Goal: Task Accomplishment & Management: Use online tool/utility

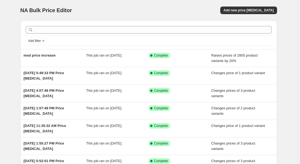
click at [247, 3] on div "NA Bulk Price Editor. This page is ready NA Bulk Price Editor Add new price cha…" at bounding box center [148, 10] width 257 height 21
click at [244, 6] on div "NA Bulk Price Editor. This page is ready NA Bulk Price Editor Add new price cha…" at bounding box center [148, 10] width 257 height 21
click at [244, 10] on span "Add new price change job" at bounding box center [248, 10] width 50 height 4
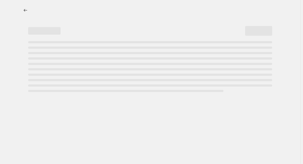
select select "percentage"
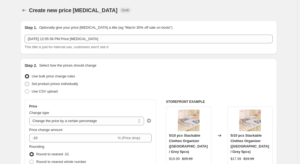
click at [53, 85] on span "Set product prices individually" at bounding box center [55, 84] width 46 height 4
click at [25, 82] on input "Set product prices individually" at bounding box center [25, 82] width 0 height 0
radio input "true"
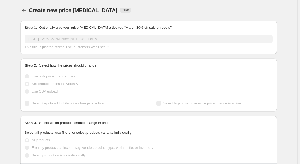
scroll to position [49, 0]
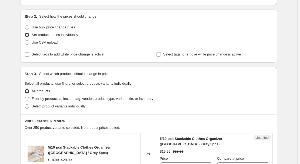
click at [48, 106] on span "Select product variants individually" at bounding box center [59, 106] width 54 height 4
click at [25, 104] on input "Select product variants individually" at bounding box center [25, 104] width 0 height 0
radio input "true"
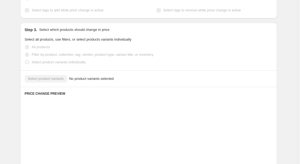
scroll to position [98, 0]
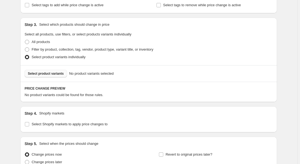
click at [52, 74] on span "Select product variants" at bounding box center [46, 73] width 36 height 4
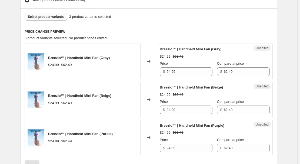
scroll to position [246, 0]
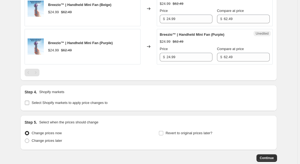
click at [49, 104] on span "Select Shopify markets to apply price changes to" at bounding box center [70, 103] width 76 height 4
click at [29, 104] on input "Select Shopify markets to apply price changes to" at bounding box center [27, 103] width 4 height 4
checkbox input "true"
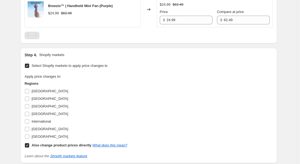
scroll to position [295, 0]
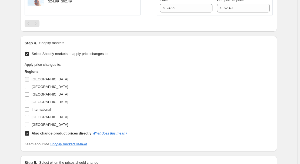
click at [39, 79] on span "Australia" at bounding box center [50, 79] width 36 height 4
click at [29, 79] on input "Australia" at bounding box center [27, 79] width 4 height 4
checkbox input "true"
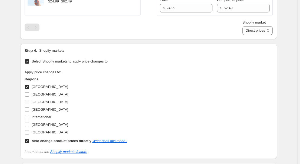
click at [37, 100] on span "France" at bounding box center [50, 102] width 36 height 4
click at [29, 100] on input "France" at bounding box center [27, 102] width 4 height 4
checkbox input "true"
click at [37, 111] on span "Germany" at bounding box center [50, 109] width 36 height 5
click at [29, 111] on input "Germany" at bounding box center [27, 109] width 4 height 4
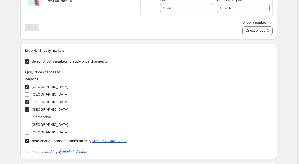
checkbox input "true"
click at [44, 122] on span "United Kingdom" at bounding box center [50, 124] width 36 height 4
click at [35, 122] on span "United Kingdom" at bounding box center [50, 124] width 36 height 4
click at [29, 122] on input "United Kingdom" at bounding box center [27, 124] width 4 height 4
checkbox input "true"
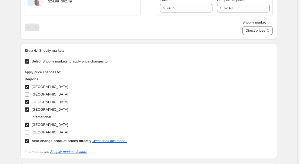
click at [28, 139] on input "Also change product prices directly What does this mean?" at bounding box center [27, 141] width 4 height 4
checkbox input "false"
select select "10821009649"
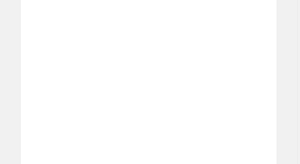
click at [194, 94] on div "Unedited Placeholder $53.15 $59.05 Price $ 53.15 Compare at price $ 59.05" at bounding box center [215, 111] width 116 height 35
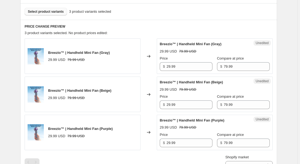
scroll to position [147, 0]
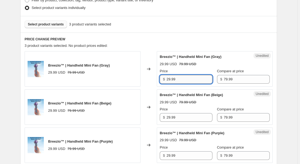
click at [192, 80] on input "29.99" at bounding box center [189, 79] width 46 height 9
type input "24.99"
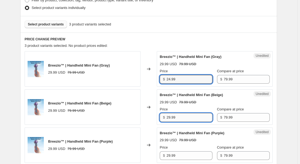
click at [189, 118] on input "29.99" at bounding box center [189, 117] width 46 height 9
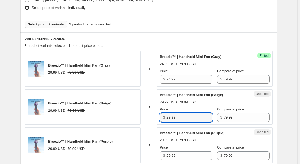
paste input "4"
type input "24.99"
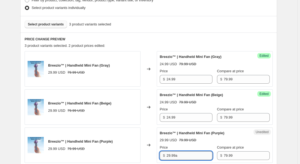
click at [186, 154] on input "29.99a" at bounding box center [189, 155] width 46 height 9
paste input "24.99"
paste input "text"
type input "24.99"
click at [234, 79] on input "79.99" at bounding box center [247, 79] width 46 height 9
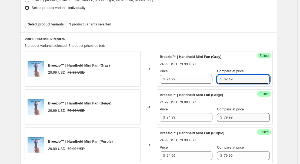
type input "62.49"
click at [238, 114] on input "79.99" at bounding box center [247, 117] width 46 height 9
paste input "62.4"
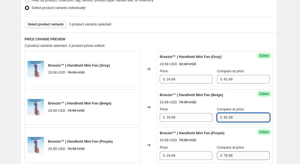
type input "62.49"
click at [241, 157] on input "79.99" at bounding box center [247, 155] width 46 height 9
paste input "62.4"
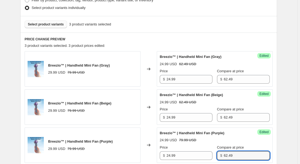
type input "62.49"
click at [269, 139] on div "Success Edited Breezio™ | Handheld Mini Fan (Purple) 24.99 USD 62.49 USD Price …" at bounding box center [215, 144] width 116 height 35
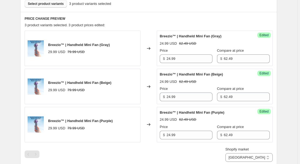
scroll to position [196, 0]
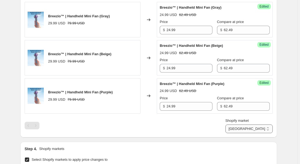
click at [256, 126] on select "Australia France Germany United Kingdom" at bounding box center [248, 128] width 47 height 9
select select "13152354545"
click at [251, 133] on select "Australia France Germany United Kingdom" at bounding box center [248, 128] width 47 height 9
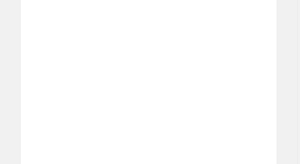
click at [194, 135] on div "Price" at bounding box center [200, 136] width 44 height 5
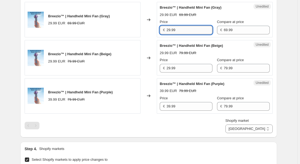
drag, startPoint x: 179, startPoint y: 29, endPoint x: 182, endPoint y: 25, distance: 5.0
click at [179, 29] on input "29.99" at bounding box center [189, 30] width 46 height 9
type input "24.99"
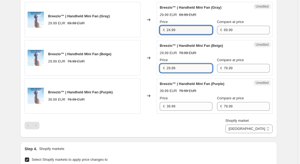
click at [183, 70] on input "29.99" at bounding box center [189, 68] width 46 height 9
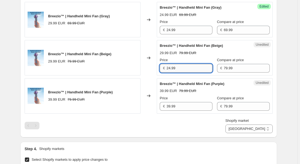
type input "24.99"
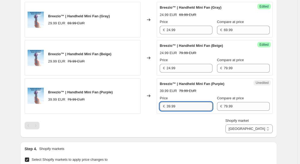
click at [182, 108] on input "39.99" at bounding box center [189, 106] width 46 height 9
type input "24.99"
click at [237, 29] on input "69.99" at bounding box center [247, 30] width 46 height 9
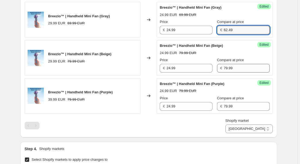
type input "62.49"
click at [237, 67] on input "79.99" at bounding box center [247, 68] width 46 height 9
paste input "62.4"
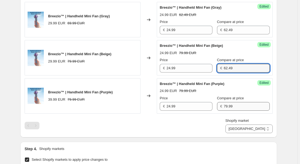
type input "62.49"
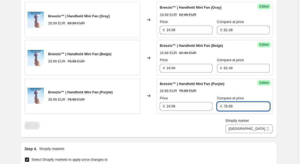
click at [239, 104] on input "79.99" at bounding box center [247, 106] width 46 height 9
paste input "62.4"
type input "62.49"
click at [219, 119] on div "Shopify market Australia France Germany United Kingdom France" at bounding box center [149, 125] width 248 height 15
click at [264, 128] on select "Australia France Germany United Kingdom" at bounding box center [248, 128] width 47 height 9
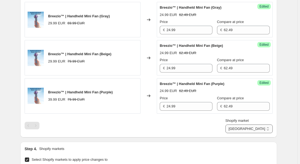
select select "13152321777"
click at [249, 133] on select "Australia France Germany United Kingdom" at bounding box center [248, 128] width 47 height 9
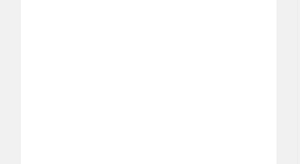
click at [195, 137] on div "Price" at bounding box center [200, 136] width 44 height 5
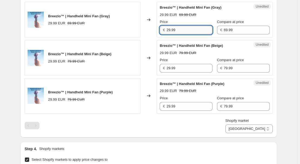
click at [178, 29] on input "29.99" at bounding box center [189, 30] width 46 height 9
type input "24.99"
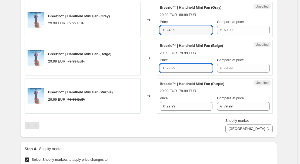
click at [180, 65] on input "29.99" at bounding box center [189, 68] width 46 height 9
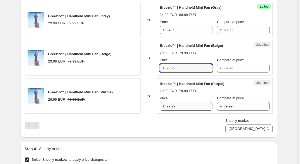
paste input "4"
type input "24.99"
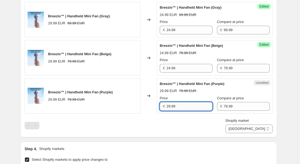
click at [185, 108] on input "29.99" at bounding box center [189, 106] width 46 height 9
paste input "4"
type input "24.99"
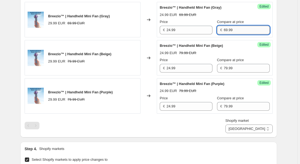
click at [243, 29] on input "69.99" at bounding box center [247, 30] width 46 height 9
type input "62.49"
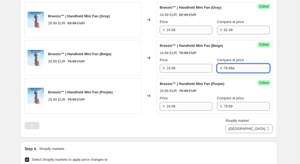
click at [238, 67] on input "79.99a" at bounding box center [247, 68] width 46 height 9
paste input "62.49"
paste input "text"
type input "62.49"
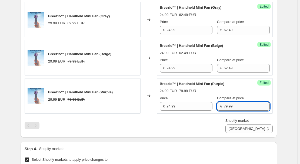
click at [240, 104] on input "79.99" at bounding box center [247, 106] width 46 height 9
paste input "62.4"
type input "62.49"
click at [228, 129] on div "Shopify market Australia France Germany United Kingdom Germany" at bounding box center [149, 125] width 248 height 15
click at [258, 127] on select "Australia France Germany United Kingdom" at bounding box center [248, 128] width 47 height 9
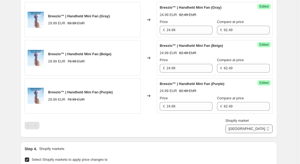
select select "7501644017"
click at [238, 133] on select "Australia France Germany United Kingdom" at bounding box center [248, 128] width 47 height 9
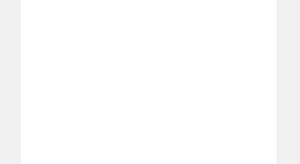
click at [216, 149] on div "Unedited Placeholder 53.15 EUR 59.05 EUR Price € 53.15 Compare at price € 59.05" at bounding box center [215, 133] width 116 height 35
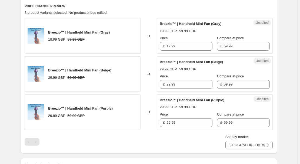
scroll to position [172, 0]
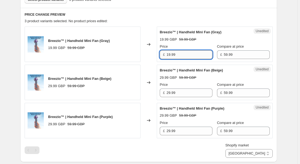
click at [187, 53] on input "19.99" at bounding box center [189, 54] width 46 height 9
type input "21.99"
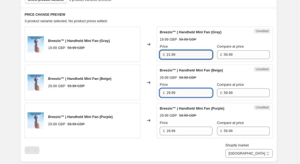
click at [186, 91] on input "29.99" at bounding box center [189, 92] width 46 height 9
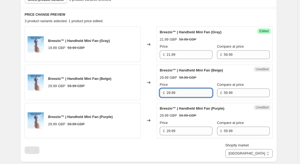
paste input "1"
type input "21.99"
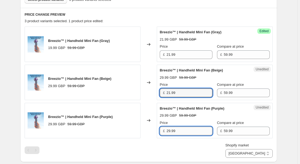
click at [186, 127] on input "29.99" at bounding box center [189, 130] width 46 height 9
paste input "1"
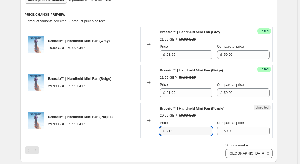
type input "21.99"
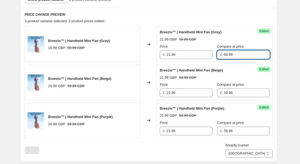
click at [234, 56] on input "59.99" at bounding box center [247, 54] width 46 height 9
type input "53.49"
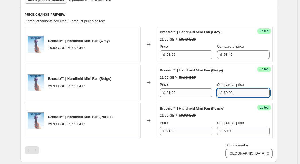
click at [233, 92] on input "59.99" at bounding box center [247, 92] width 46 height 9
paste input "3.4"
type input "53.49"
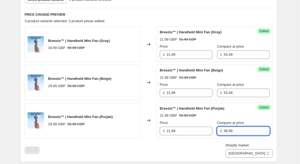
click at [241, 130] on input "59.99" at bounding box center [247, 130] width 46 height 9
paste input "53.49"
click at [241, 130] on input "59.9953.49" at bounding box center [247, 130] width 46 height 9
paste input "text"
type input "53.49"
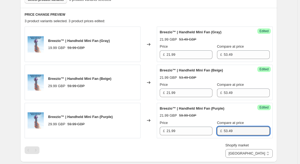
click at [201, 146] on div "Shopify market Australia France Germany United Kingdom United Kingdom" at bounding box center [149, 149] width 248 height 15
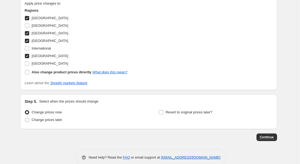
scroll to position [372, 0]
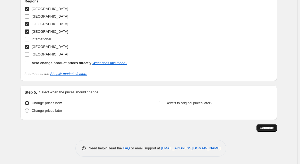
click at [268, 126] on span "Continue" at bounding box center [267, 128] width 14 height 4
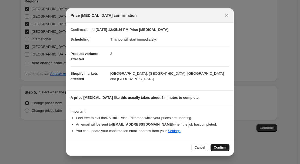
click at [221, 147] on span "Confirm" at bounding box center [220, 147] width 12 height 4
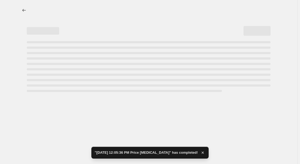
select select "7501644017"
